Goal: Contribute content

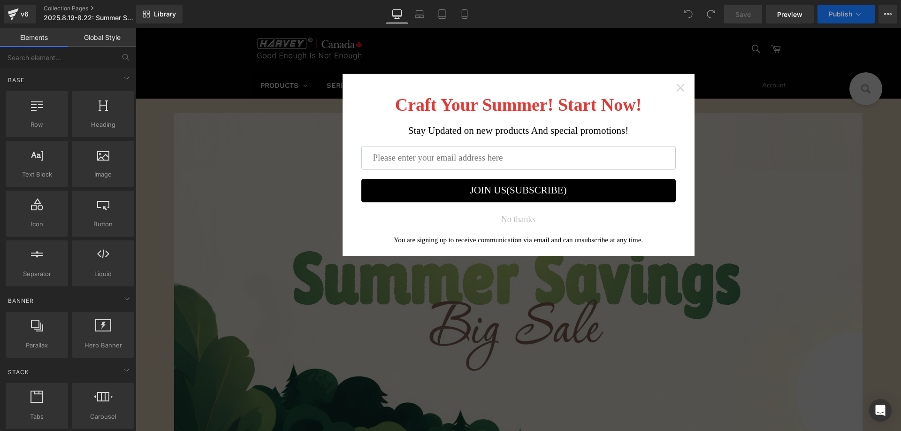
click at [680, 88] on icon "Close widget" at bounding box center [680, 87] width 9 height 9
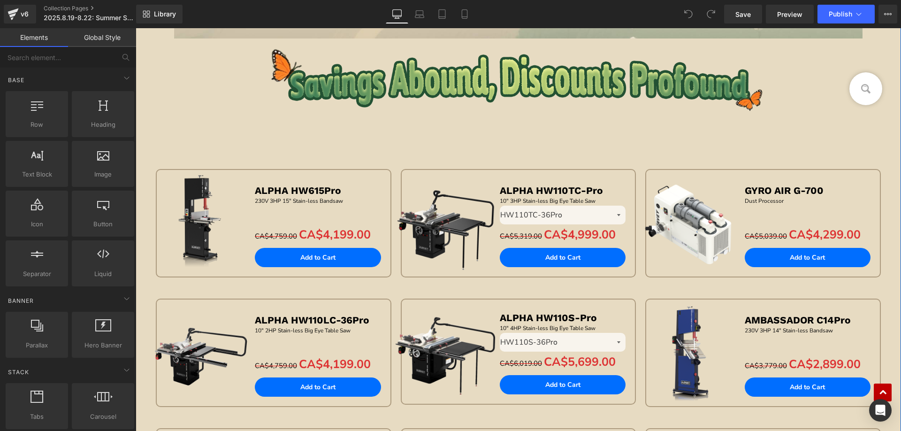
scroll to position [328, 0]
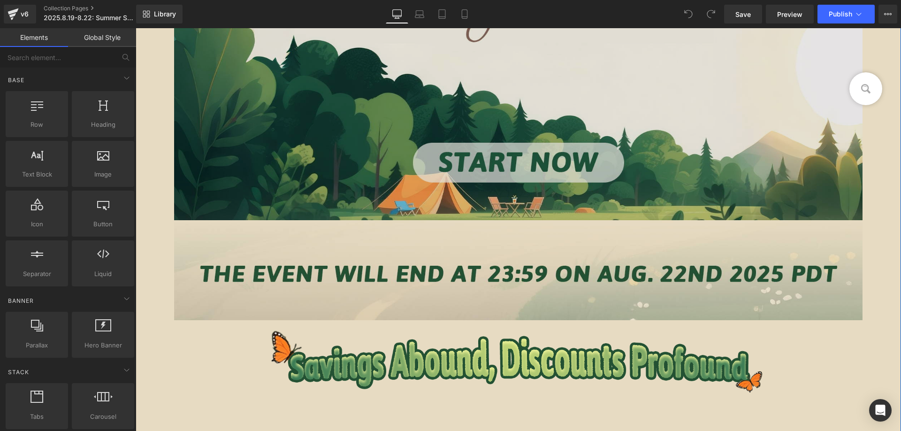
click at [381, 129] on img at bounding box center [518, 2] width 689 height 436
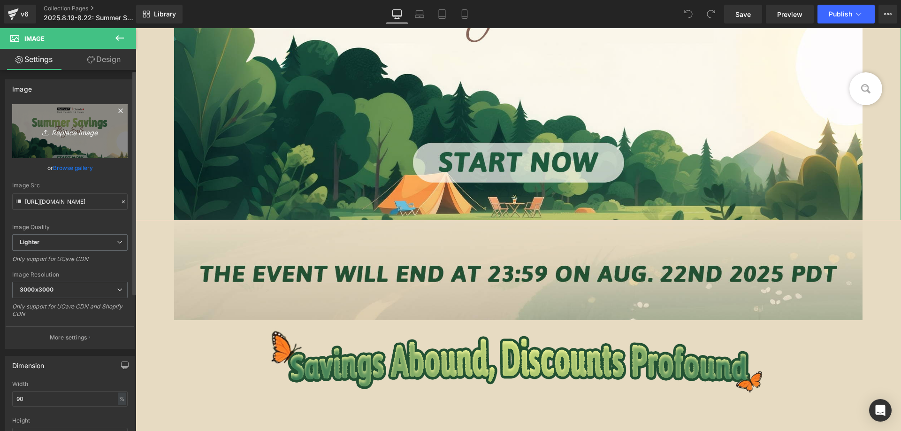
click at [76, 112] on link "Replace Image" at bounding box center [69, 131] width 115 height 54
type input "C:\fakepath\edm1_01.jpg"
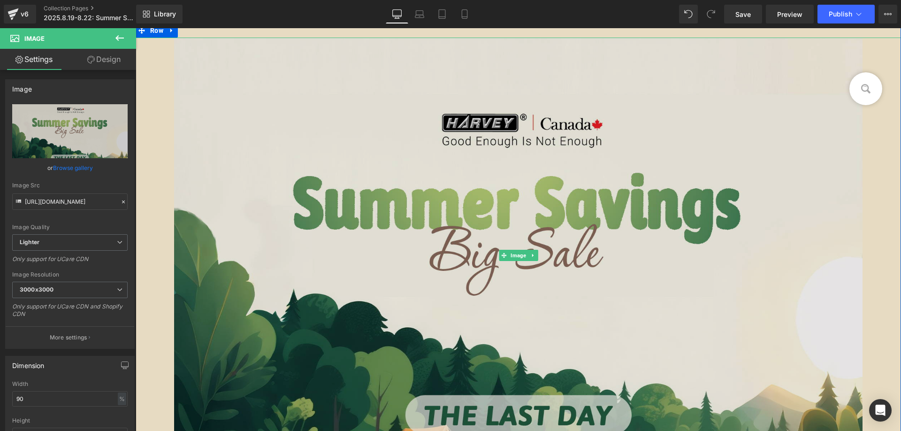
scroll to position [188, 0]
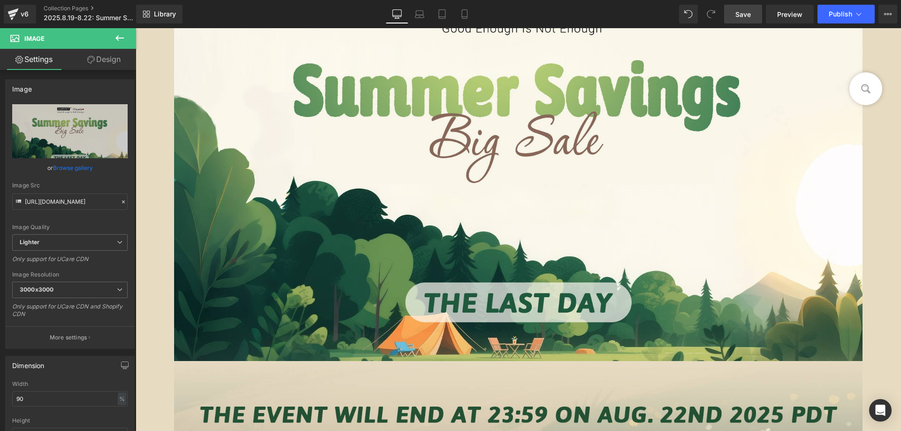
drag, startPoint x: 746, startPoint y: 15, endPoint x: 316, endPoint y: 105, distance: 439.2
click at [746, 15] on span "Save" at bounding box center [742, 14] width 15 height 10
